Goal: Check status: Check status

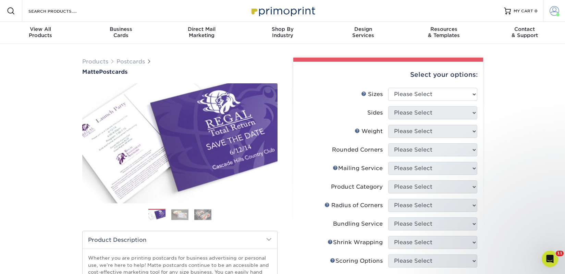
click at [561, 9] on link "Account" at bounding box center [554, 11] width 22 height 22
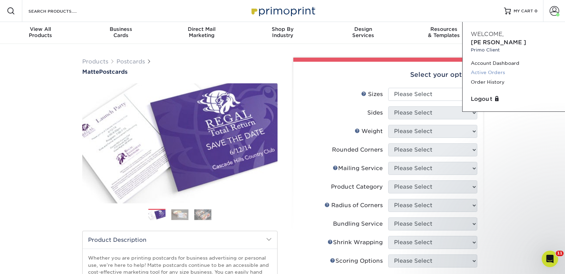
click at [490, 68] on link "Active Orders" at bounding box center [514, 72] width 86 height 9
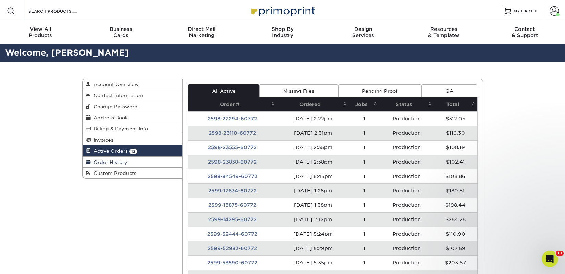
click at [124, 163] on span "Order History" at bounding box center [109, 161] width 37 height 5
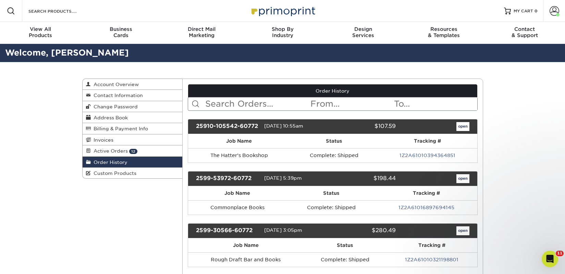
click at [238, 106] on input "text" at bounding box center [257, 103] width 105 height 13
type input "steamy"
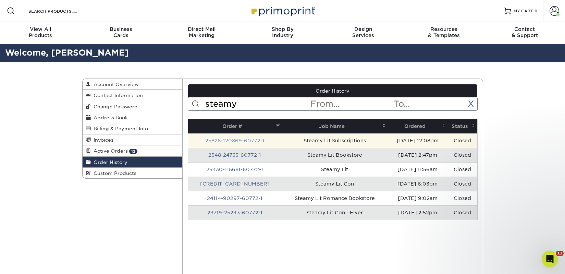
click at [238, 140] on link "25826-120869-60772-1" at bounding box center [234, 140] width 59 height 5
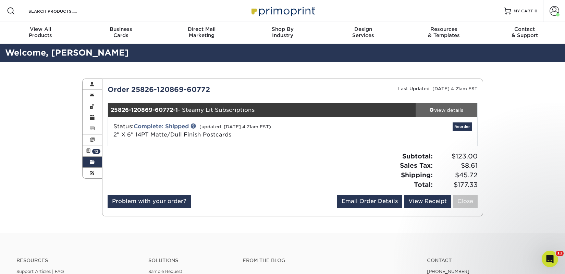
click at [449, 111] on div "view details" at bounding box center [447, 110] width 62 height 7
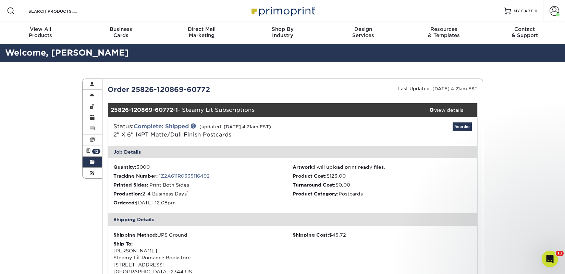
click at [95, 162] on link "Order History" at bounding box center [93, 162] width 20 height 11
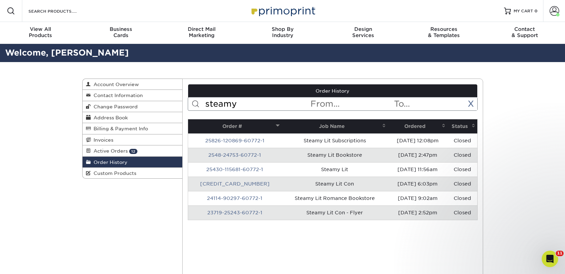
click at [234, 105] on input "steamy" at bounding box center [257, 103] width 105 height 13
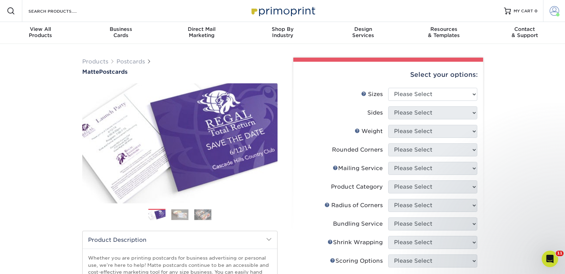
click at [556, 12] on span at bounding box center [555, 11] width 10 height 10
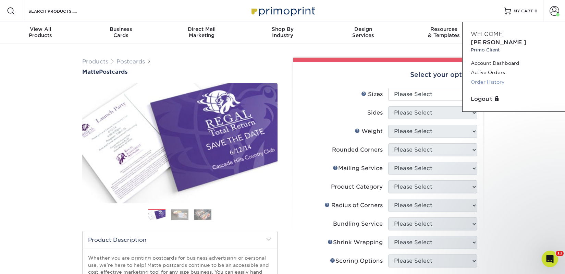
click at [499, 77] on link "Order History" at bounding box center [514, 81] width 86 height 9
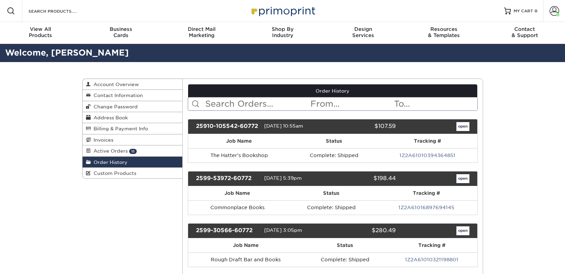
click at [233, 102] on input "text" at bounding box center [257, 103] width 105 height 13
click at [259, 104] on input "bookshleee" at bounding box center [257, 103] width 105 height 13
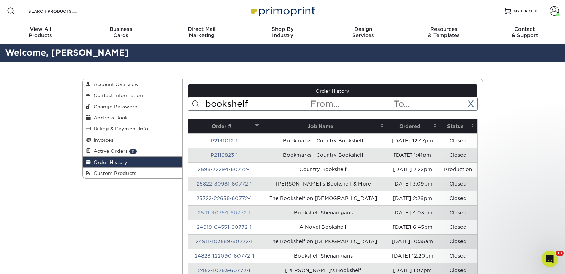
click at [238, 212] on link "2541-40354-60772-1" at bounding box center [224, 212] width 53 height 5
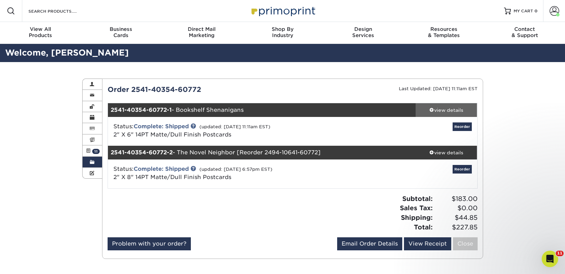
click at [445, 112] on div "view details" at bounding box center [447, 110] width 62 height 7
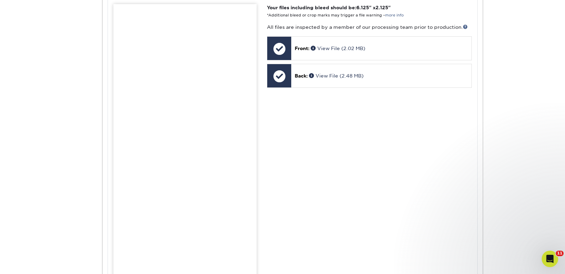
scroll to position [298, 0]
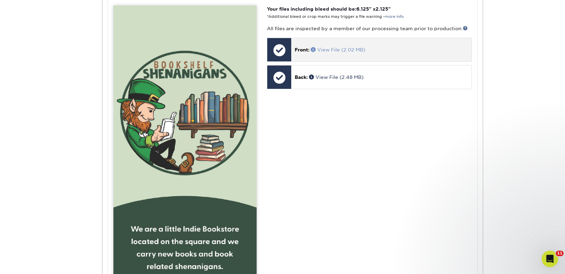
click at [322, 51] on link "View File (2.02 MB)" at bounding box center [338, 49] width 55 height 5
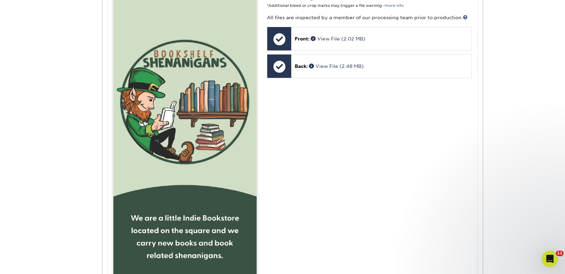
scroll to position [267, 0]
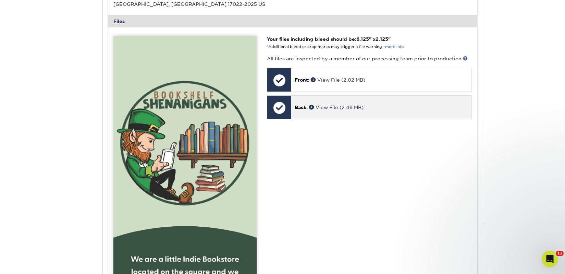
click at [335, 104] on p "Back: View File (2.48 MB)" at bounding box center [381, 107] width 173 height 7
click at [334, 107] on link "View File (2.48 MB)" at bounding box center [336, 107] width 55 height 5
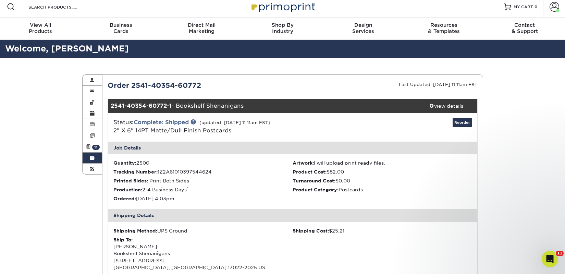
scroll to position [0, 0]
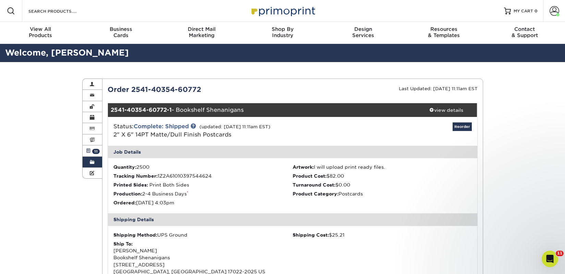
click at [91, 152] on link "Active Orders 11" at bounding box center [93, 150] width 20 height 11
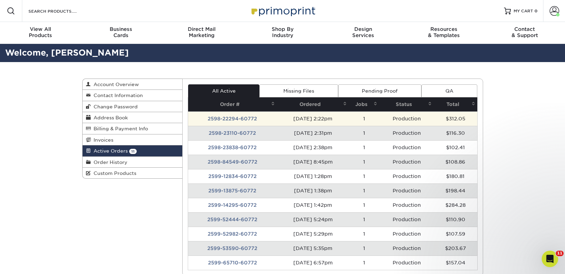
click at [232, 121] on td "2598-22294-60772" at bounding box center [232, 118] width 89 height 14
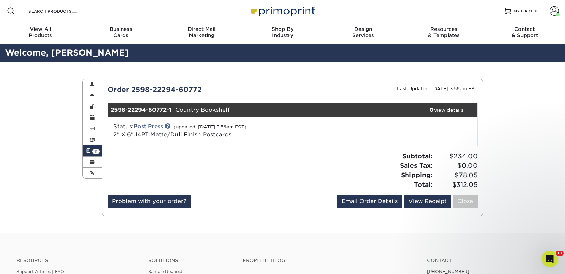
click at [98, 149] on span "11" at bounding box center [96, 151] width 8 height 5
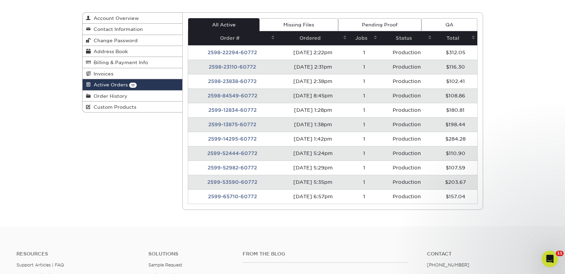
scroll to position [67, 0]
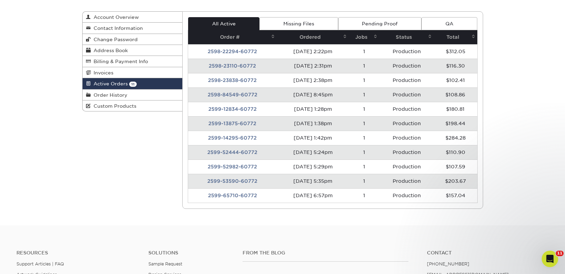
click at [223, 66] on td "2598-23110-60772" at bounding box center [232, 66] width 89 height 14
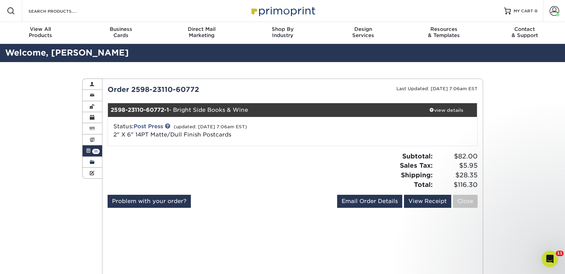
drag, startPoint x: 90, startPoint y: 164, endPoint x: 191, endPoint y: 124, distance: 108.7
click at [90, 164] on span at bounding box center [92, 161] width 5 height 5
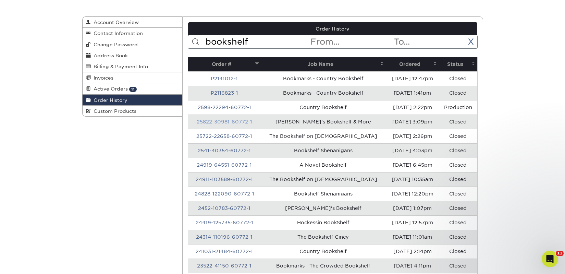
scroll to position [89, 0]
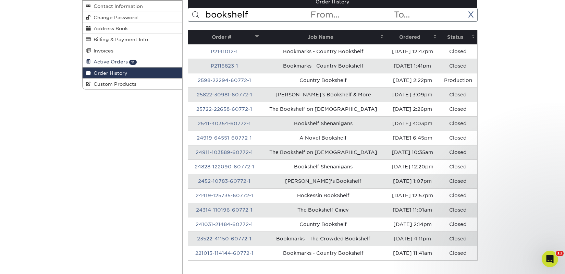
click at [118, 61] on span "Active Orders" at bounding box center [109, 61] width 37 height 5
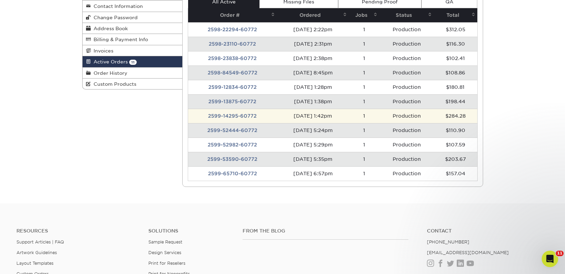
click at [243, 114] on td "2599-14295-60772" at bounding box center [232, 116] width 89 height 14
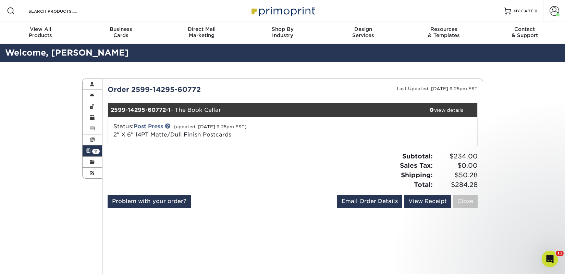
click at [99, 149] on link "Active Orders 11" at bounding box center [93, 150] width 20 height 11
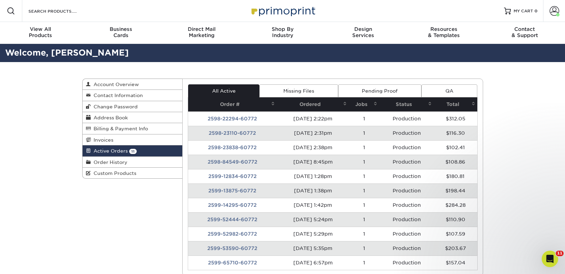
click at [240, 190] on td "2599-13875-60772" at bounding box center [232, 190] width 89 height 14
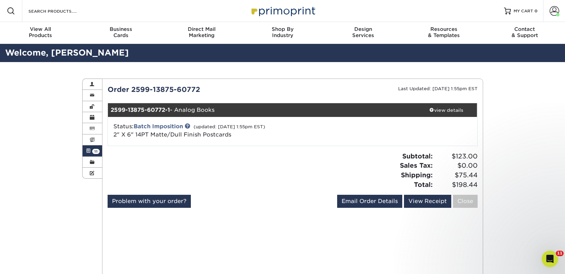
click at [97, 154] on link "Active Orders 11" at bounding box center [93, 150] width 20 height 11
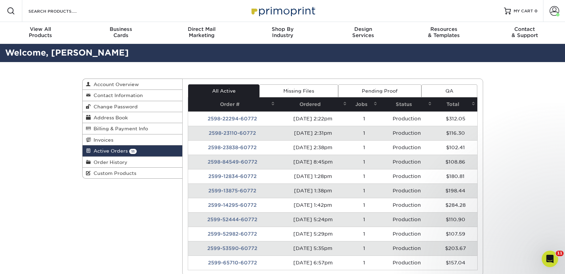
click at [250, 177] on td "2599-12834-60772" at bounding box center [232, 176] width 89 height 14
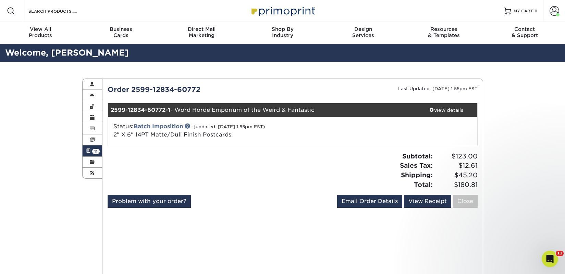
click at [93, 147] on link "Active Orders 11" at bounding box center [93, 150] width 20 height 11
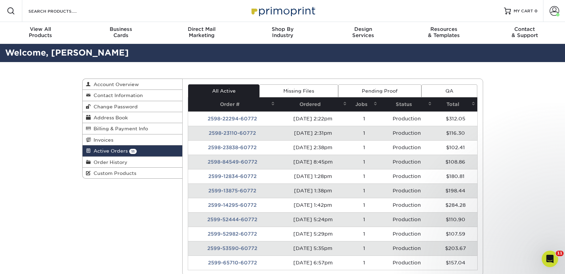
click at [221, 163] on td "2598-84549-60772" at bounding box center [232, 162] width 89 height 14
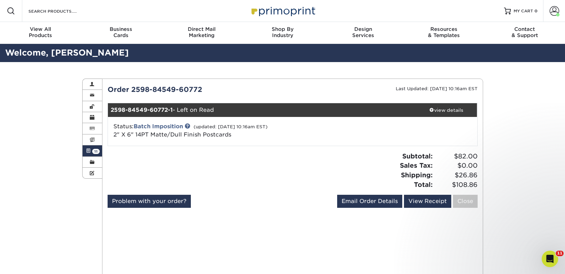
click at [95, 151] on span "11" at bounding box center [96, 151] width 8 height 5
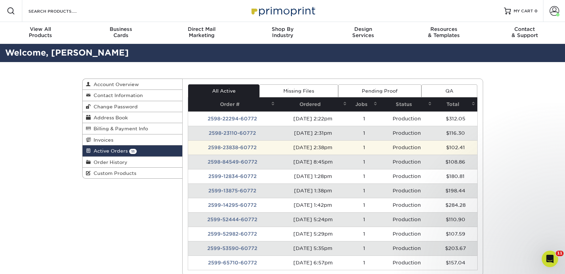
click at [221, 148] on td "2598-23838-60772" at bounding box center [232, 147] width 89 height 14
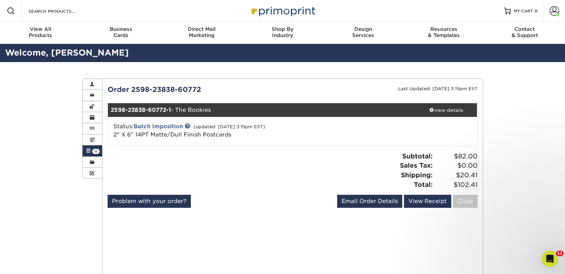
click at [97, 153] on span "11" at bounding box center [96, 151] width 8 height 5
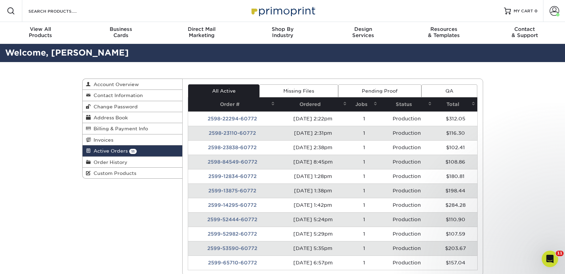
click at [216, 136] on td "2598-23110-60772" at bounding box center [232, 133] width 89 height 14
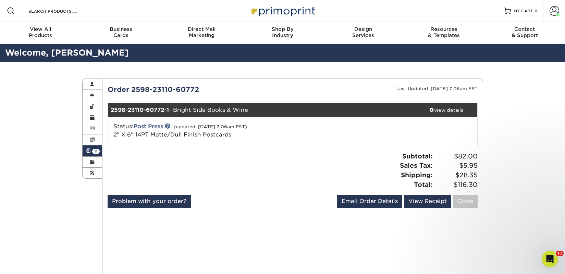
click at [96, 147] on link "Active Orders 11" at bounding box center [93, 150] width 20 height 11
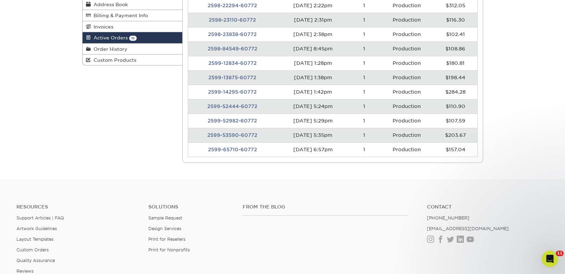
scroll to position [112, 0]
click at [123, 52] on link "Order History" at bounding box center [133, 49] width 100 height 11
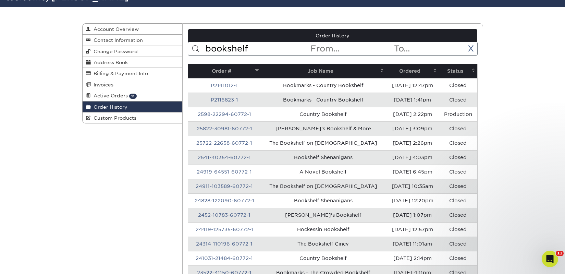
scroll to position [52, 0]
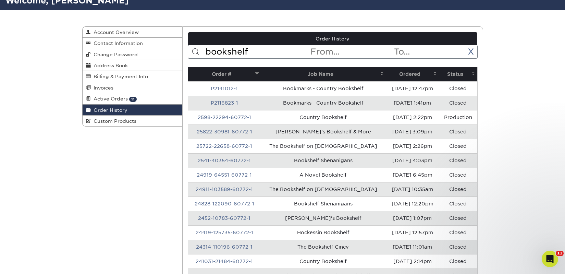
click at [249, 56] on input "bookshelf" at bounding box center [257, 51] width 105 height 13
type input "dream [PERSON_NAME]"
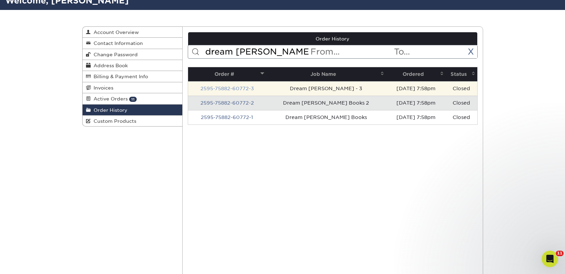
click at [234, 90] on link "2595-75882-60772-3" at bounding box center [227, 88] width 53 height 5
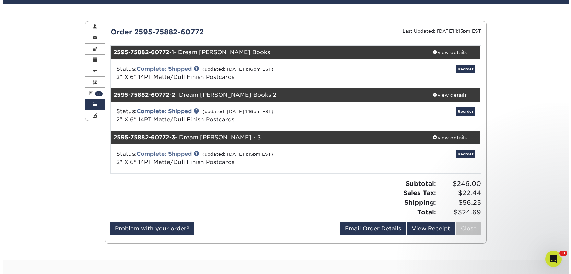
scroll to position [58, 0]
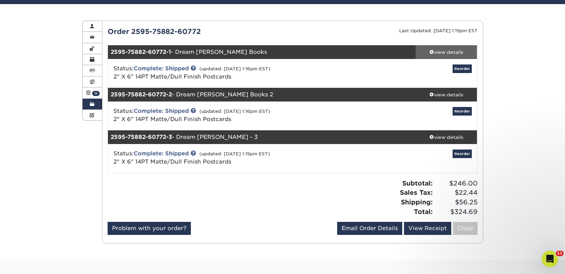
click at [453, 50] on div "view details" at bounding box center [447, 52] width 62 height 7
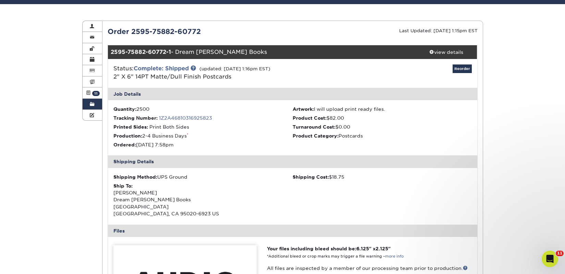
click at [211, 118] on link "1Z2A46810316925823" at bounding box center [185, 117] width 53 height 5
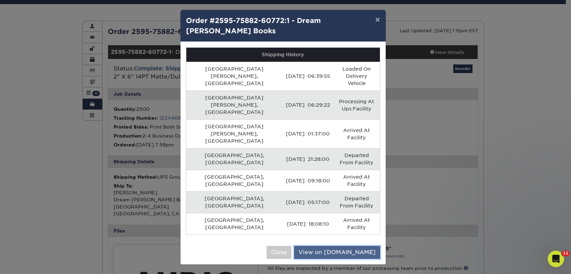
click at [348, 246] on link "View on [DOMAIN_NAME]" at bounding box center [337, 252] width 86 height 13
